Goal: Leave review/rating

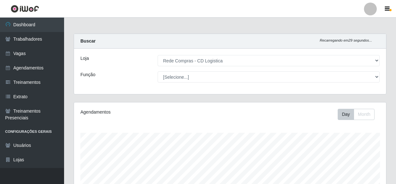
select select "429"
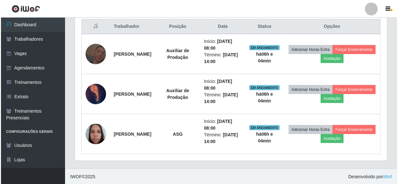
scroll to position [133, 312]
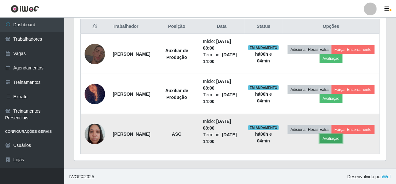
click at [343, 141] on button "Avaliação" at bounding box center [331, 138] width 23 height 9
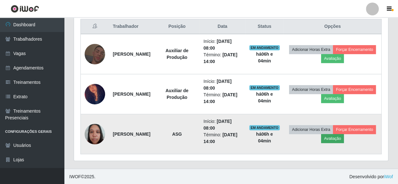
scroll to position [133, 309]
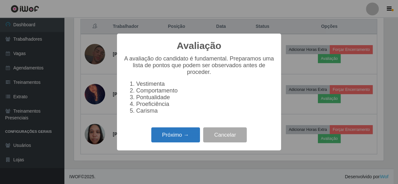
click at [188, 131] on button "Próximo →" at bounding box center [175, 135] width 49 height 15
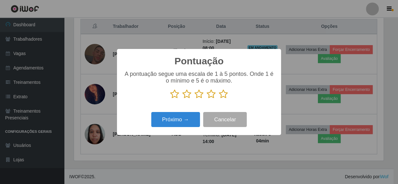
scroll to position [320298, 320122]
drag, startPoint x: 221, startPoint y: 95, endPoint x: 208, endPoint y: 103, distance: 14.6
click at [221, 96] on icon at bounding box center [223, 94] width 9 height 10
click at [219, 99] on input "radio" at bounding box center [219, 99] width 0 height 0
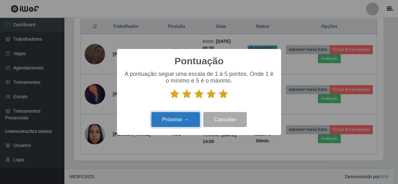
click at [190, 118] on button "Próximo →" at bounding box center [175, 119] width 49 height 15
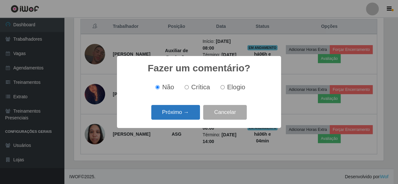
click at [186, 114] on button "Próximo →" at bounding box center [175, 112] width 49 height 15
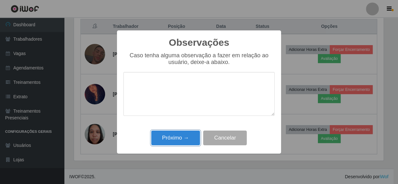
drag, startPoint x: 185, startPoint y: 137, endPoint x: 189, endPoint y: 137, distance: 4.8
click at [185, 138] on button "Próximo →" at bounding box center [175, 138] width 49 height 15
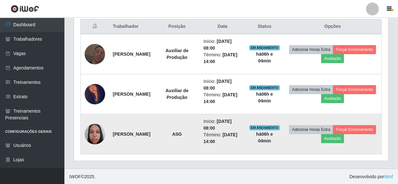
scroll to position [133, 312]
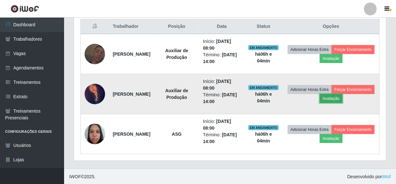
click at [343, 99] on button "Avaliação" at bounding box center [331, 98] width 23 height 9
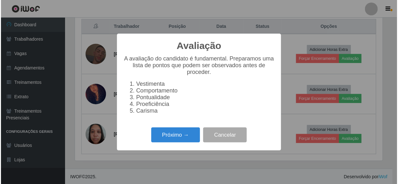
scroll to position [133, 309]
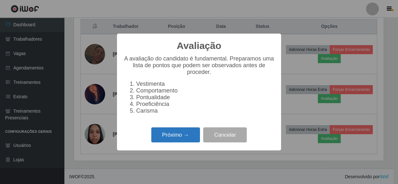
click at [175, 137] on button "Próximo →" at bounding box center [175, 135] width 49 height 15
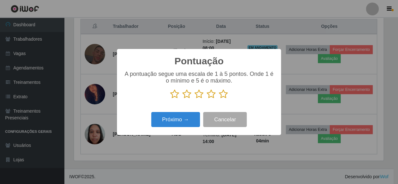
click at [223, 95] on icon at bounding box center [223, 94] width 9 height 10
click at [219, 99] on input "radio" at bounding box center [219, 99] width 0 height 0
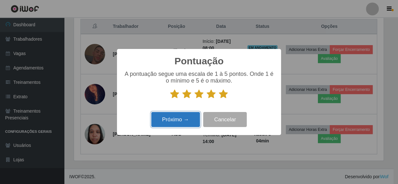
click at [176, 126] on button "Próximo →" at bounding box center [175, 119] width 49 height 15
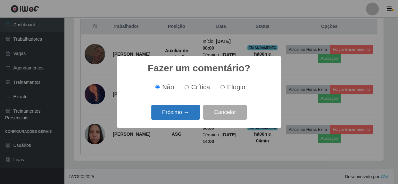
click at [187, 112] on button "Próximo →" at bounding box center [175, 112] width 49 height 15
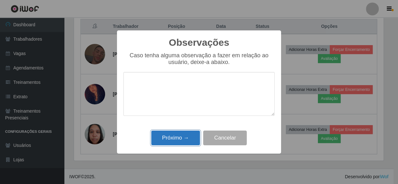
click at [179, 138] on button "Próximo →" at bounding box center [175, 138] width 49 height 15
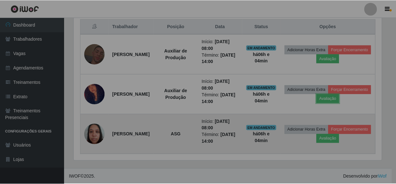
scroll to position [133, 312]
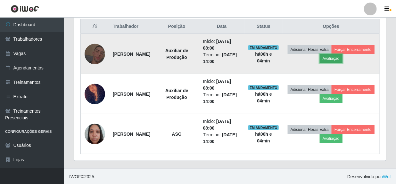
click at [343, 57] on button "Avaliação" at bounding box center [331, 58] width 23 height 9
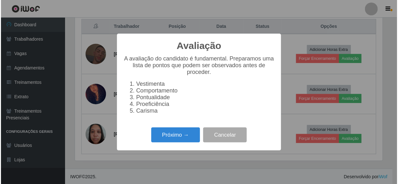
scroll to position [133, 309]
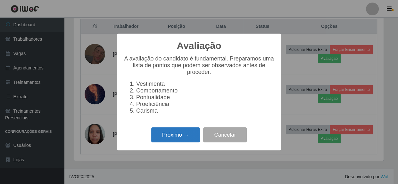
click at [176, 138] on button "Próximo →" at bounding box center [175, 135] width 49 height 15
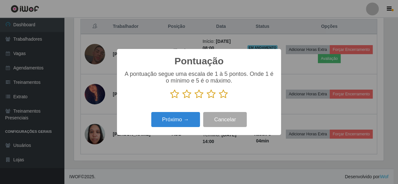
click at [225, 96] on icon at bounding box center [223, 94] width 9 height 10
click at [219, 99] on input "radio" at bounding box center [219, 99] width 0 height 0
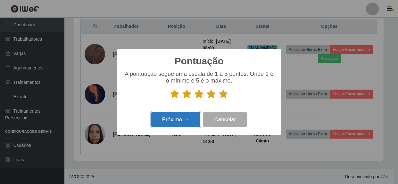
click at [170, 124] on button "Próximo →" at bounding box center [175, 119] width 49 height 15
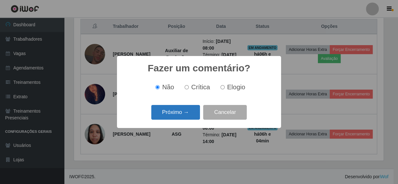
click at [175, 116] on button "Próximo →" at bounding box center [175, 112] width 49 height 15
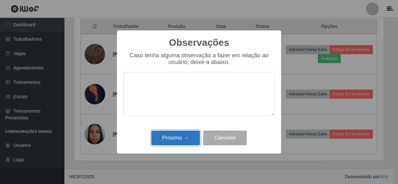
click at [177, 135] on button "Próximo →" at bounding box center [175, 138] width 49 height 15
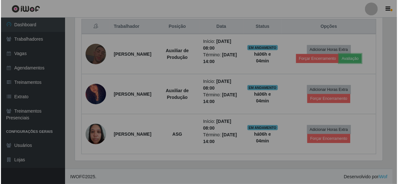
scroll to position [133, 312]
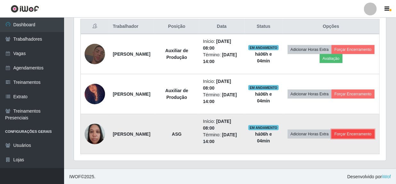
click at [337, 139] on button "Forçar Encerramento" at bounding box center [353, 134] width 43 height 9
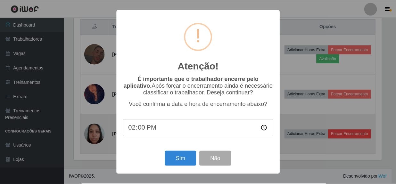
scroll to position [133, 309]
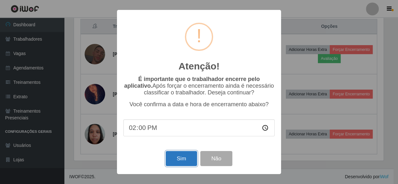
click at [185, 157] on button "Sim" at bounding box center [181, 158] width 31 height 15
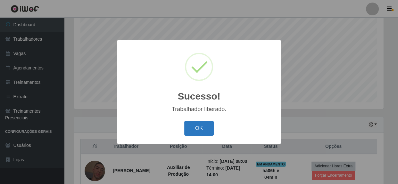
click at [194, 127] on button "OK" at bounding box center [199, 128] width 30 height 15
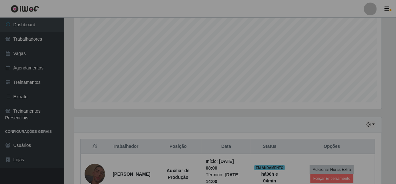
scroll to position [0, 0]
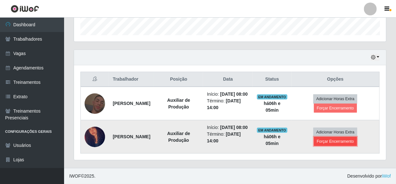
click at [326, 139] on button "Forçar Encerramento" at bounding box center [335, 141] width 43 height 9
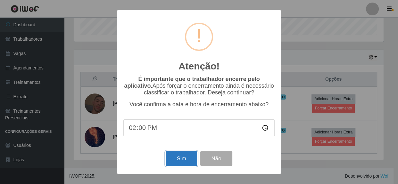
click at [179, 156] on button "Sim" at bounding box center [181, 158] width 31 height 15
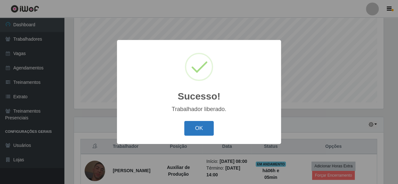
click at [206, 127] on button "OK" at bounding box center [199, 128] width 30 height 15
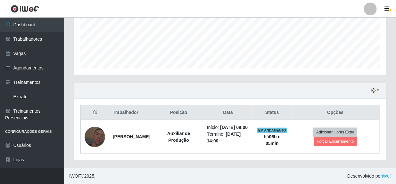
click at [234, 158] on div "Trabalhador Posição Data Status Opções [PERSON_NAME] Auxiliar de Produção Iníci…" at bounding box center [230, 130] width 312 height 62
click at [188, 170] on footer "IWOF © 2025 . Desenvolvido por iWof" at bounding box center [230, 176] width 332 height 16
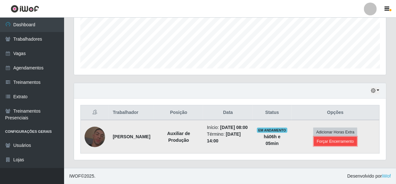
click at [343, 138] on button "Forçar Encerramento" at bounding box center [335, 141] width 43 height 9
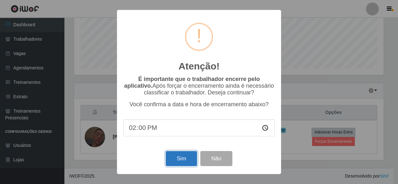
click at [178, 158] on button "Sim" at bounding box center [181, 158] width 31 height 15
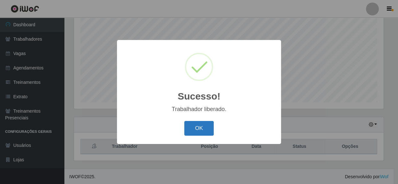
click at [195, 131] on button "OK" at bounding box center [199, 128] width 30 height 15
